Goal: Navigation & Orientation: Find specific page/section

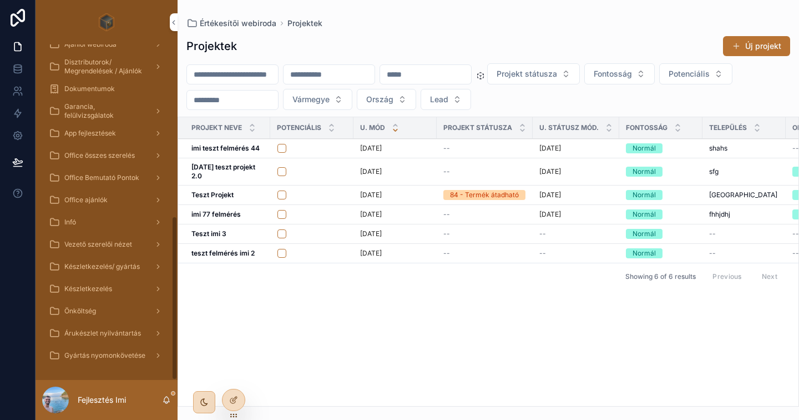
click at [106, 355] on span "Gyártás nyomonkövetése" at bounding box center [104, 355] width 81 height 9
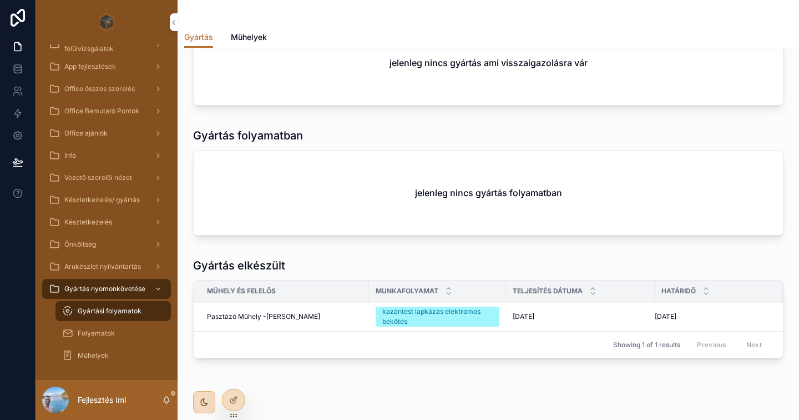
scroll to position [64, 0]
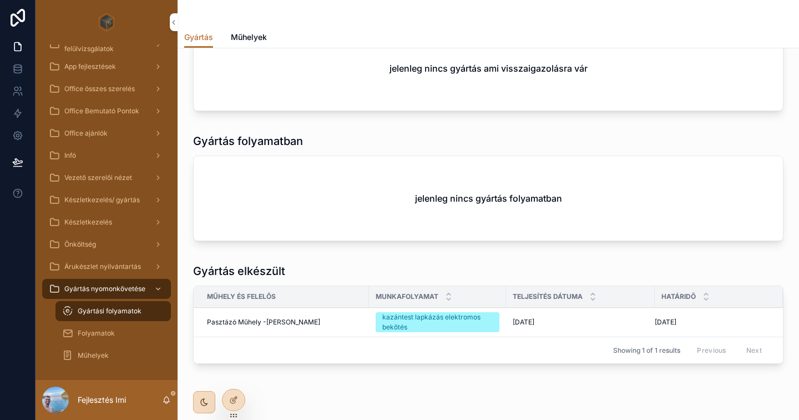
click at [103, 266] on span "Árukészlet nyilvántartás" at bounding box center [102, 266] width 77 height 9
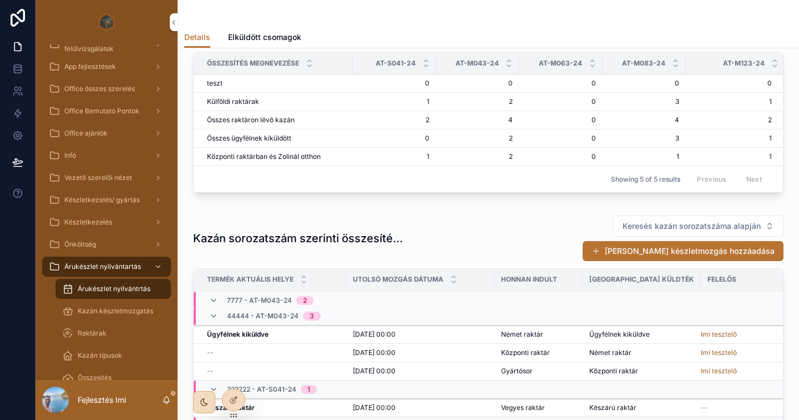
scroll to position [225, 0]
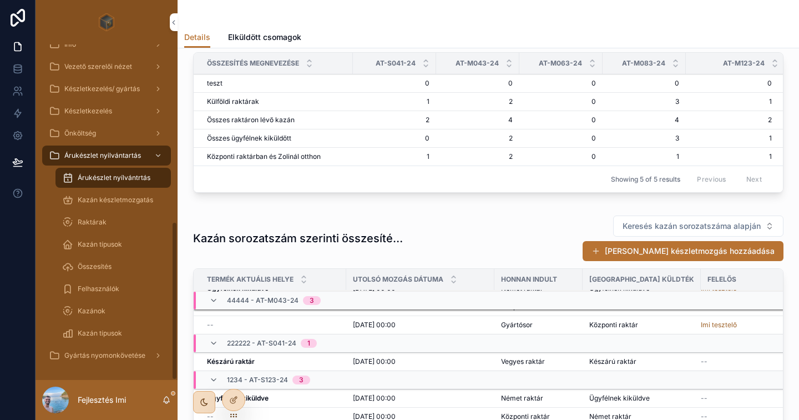
click at [102, 359] on span "Gyártás nyomonkövetése" at bounding box center [104, 355] width 81 height 9
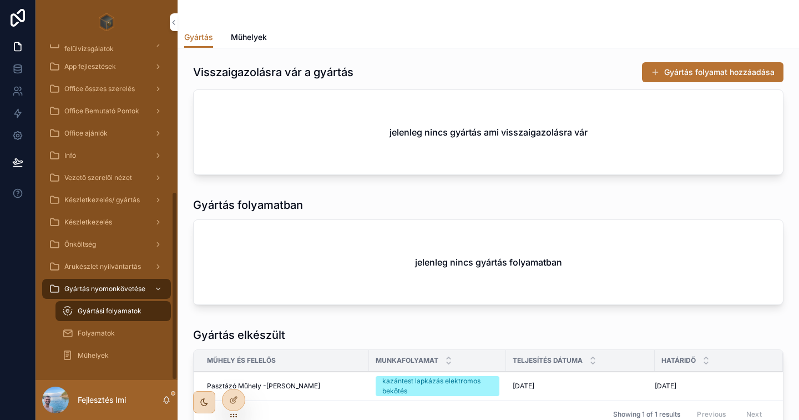
click at [89, 272] on div "Árukészlet nyilvántartás" at bounding box center [106, 267] width 115 height 18
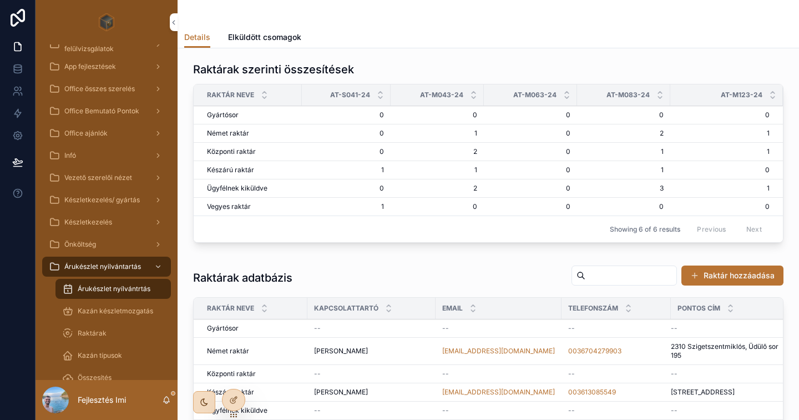
click at [434, 64] on div "Raktárak szerinti összesítések" at bounding box center [488, 70] width 591 height 16
click at [279, 39] on span "Elküldött csomagok" at bounding box center [264, 37] width 73 height 11
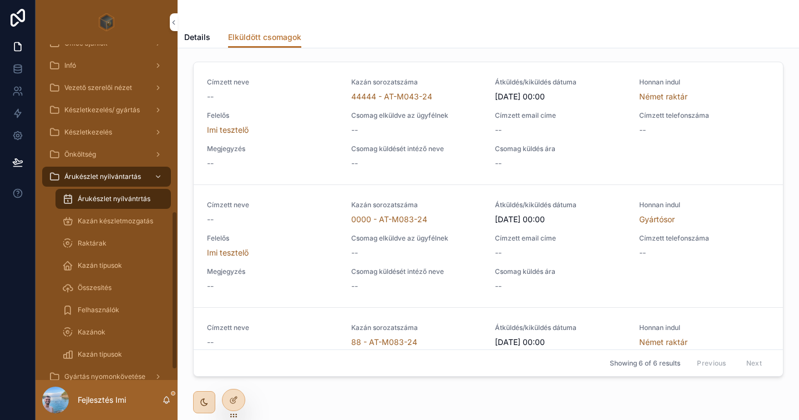
scroll to position [353, 0]
click at [104, 223] on span "Kazán készletmozgatás" at bounding box center [115, 220] width 75 height 9
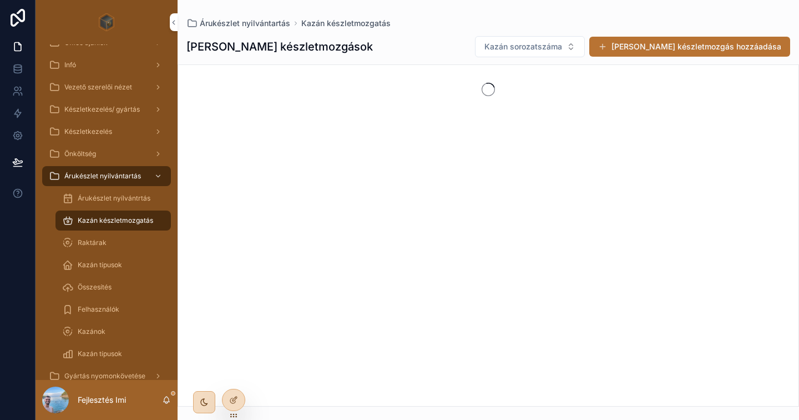
click at [104, 198] on span "Árukészlet nyílvántrtás" at bounding box center [114, 198] width 73 height 9
